Goal: Check status: Check status

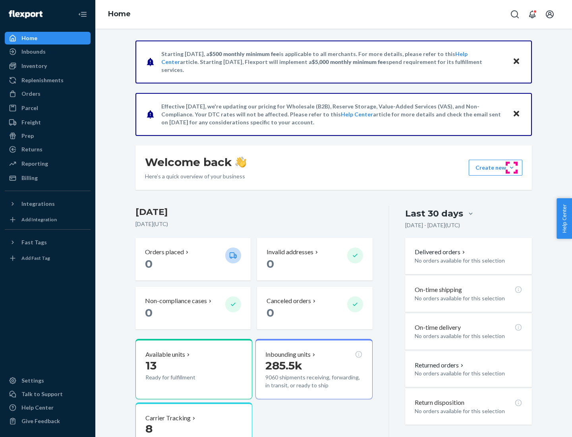
click at [511, 168] on button "Create new Create new inbound Create new order Create new product" at bounding box center [495, 168] width 54 height 16
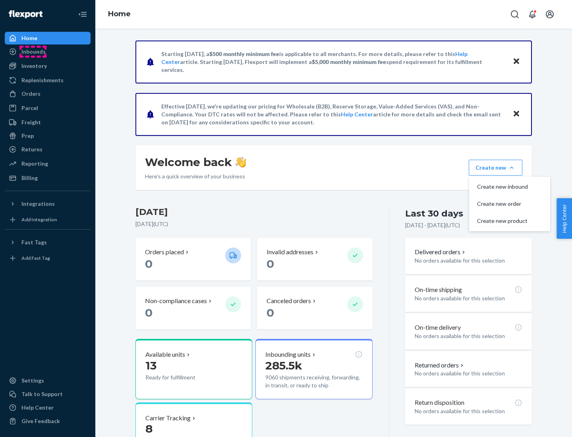
click at [33, 52] on div "Inbounds" at bounding box center [33, 52] width 24 height 8
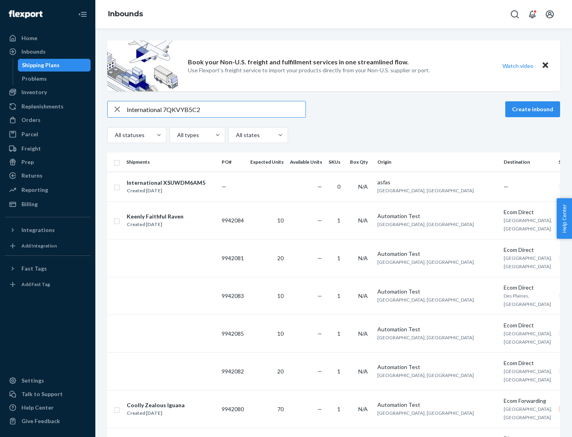
type input "International 7QKVYB5C29"
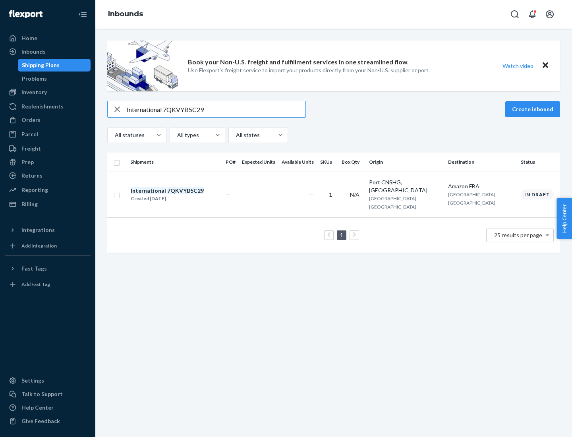
click at [181, 195] on div "Created [DATE]" at bounding box center [167, 199] width 73 height 8
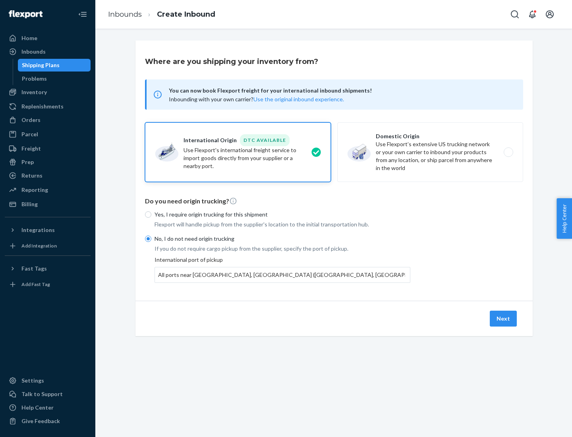
click at [503, 318] on button "Next" at bounding box center [502, 318] width 27 height 16
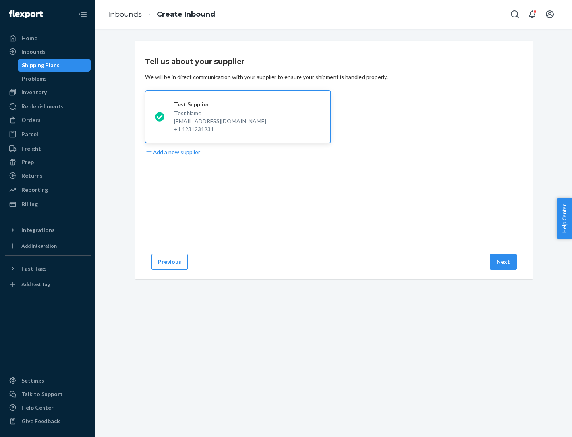
click at [503, 262] on button "Next" at bounding box center [502, 262] width 27 height 16
